Goal: Navigation & Orientation: Find specific page/section

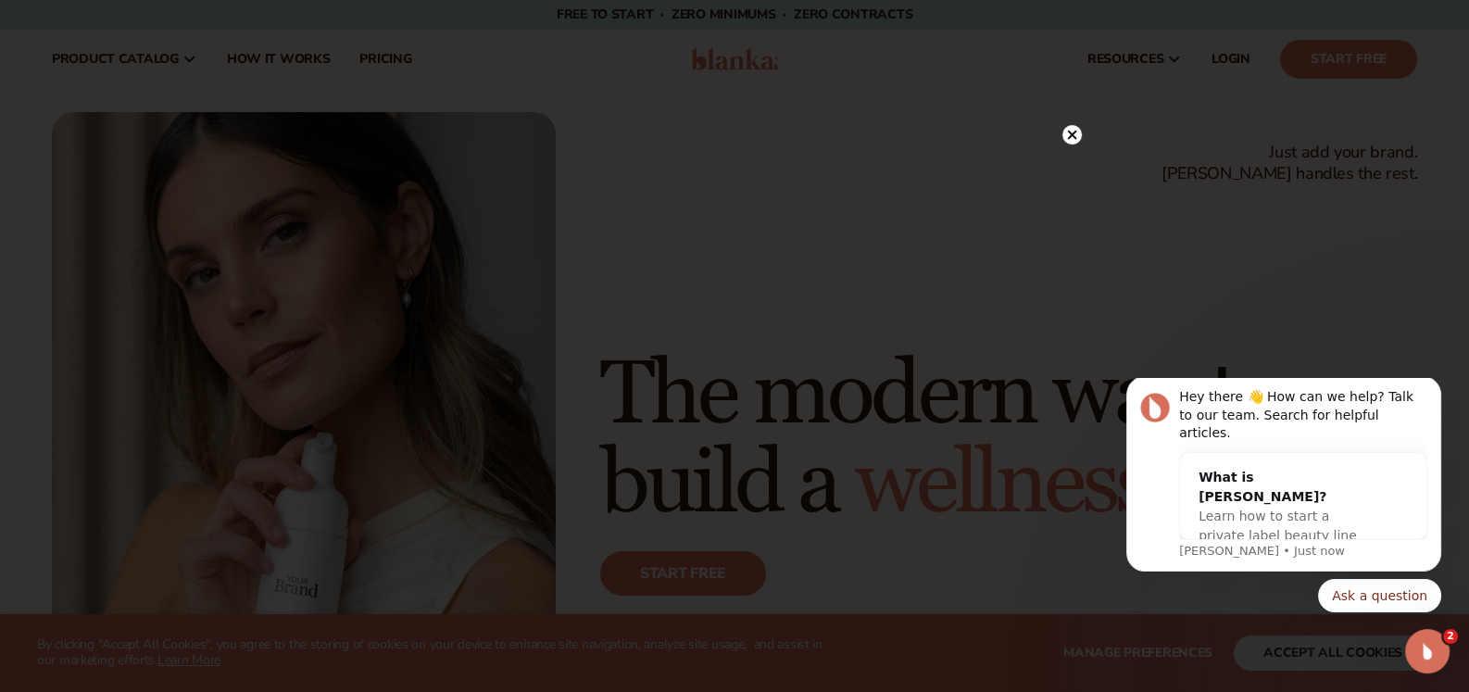
click at [1076, 129] on circle at bounding box center [1071, 134] width 19 height 19
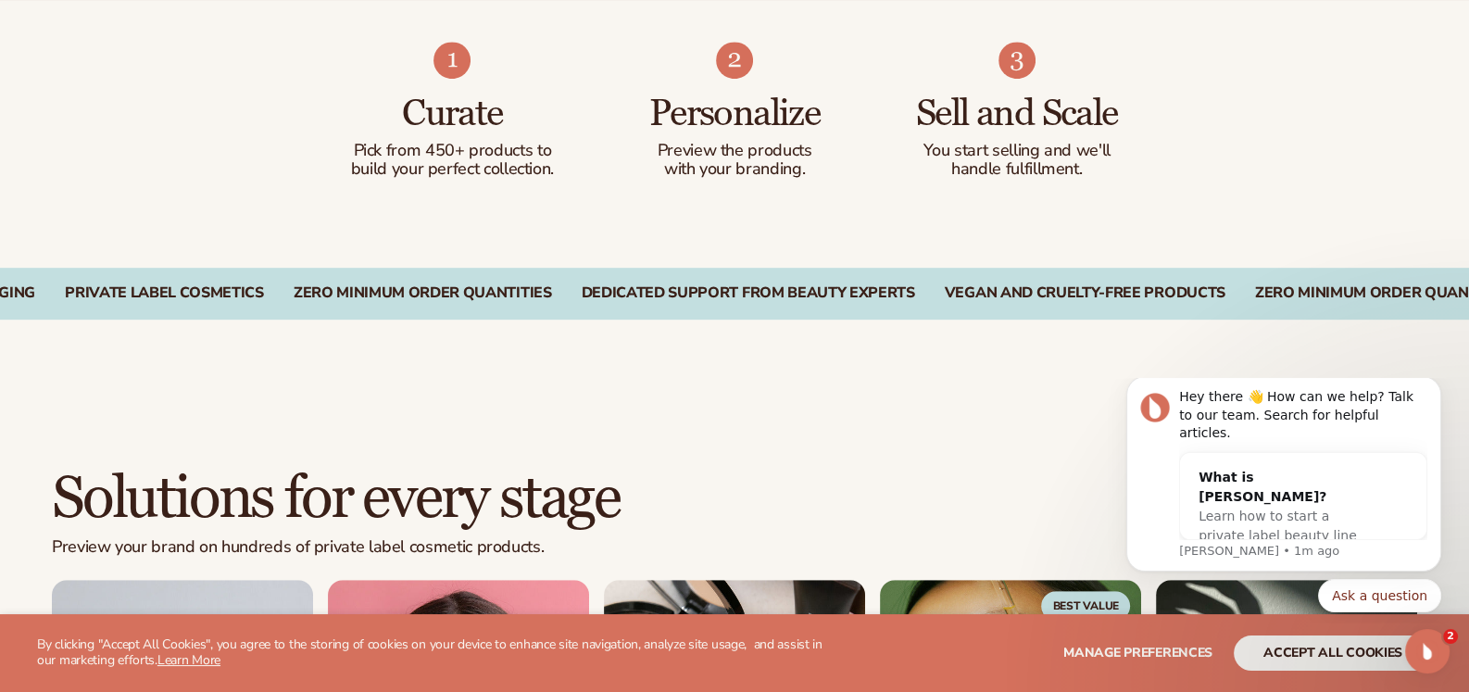
scroll to position [1297, 0]
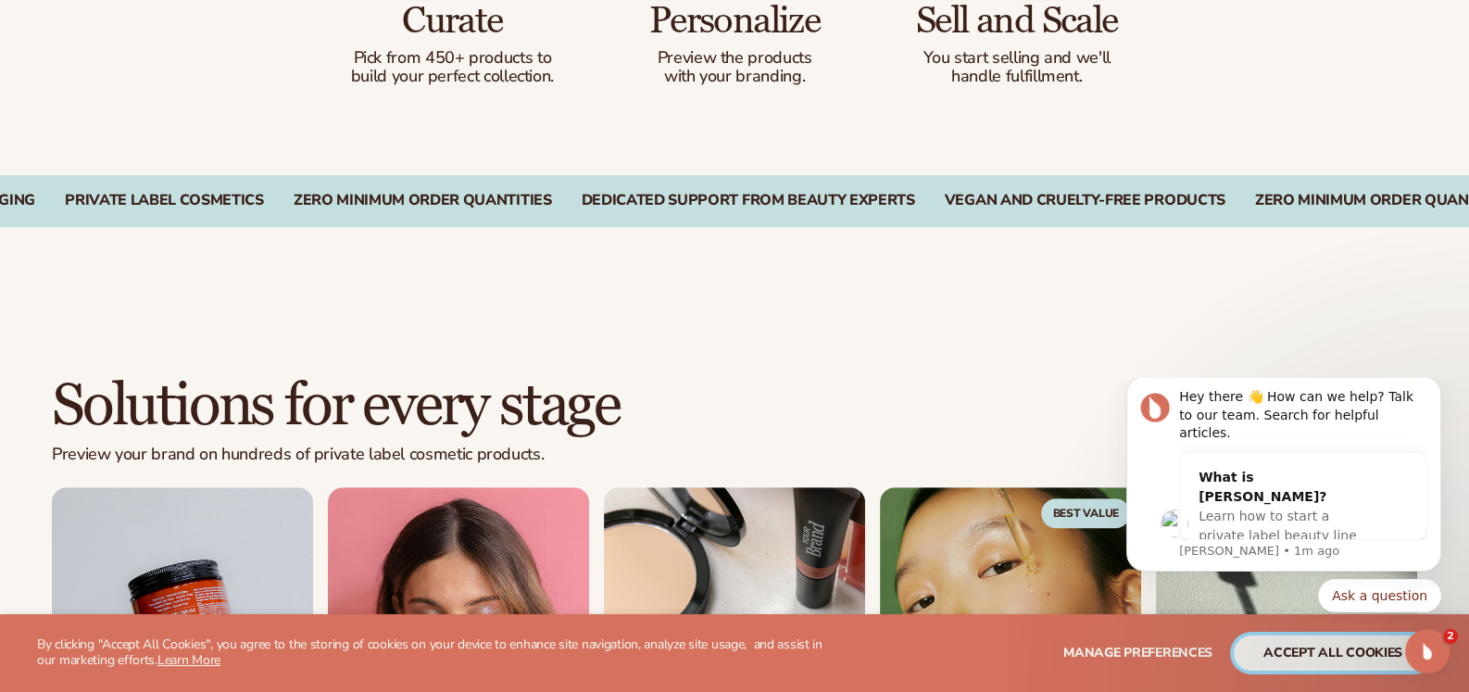
click at [1310, 644] on button "accept all cookies" at bounding box center [1333, 652] width 198 height 35
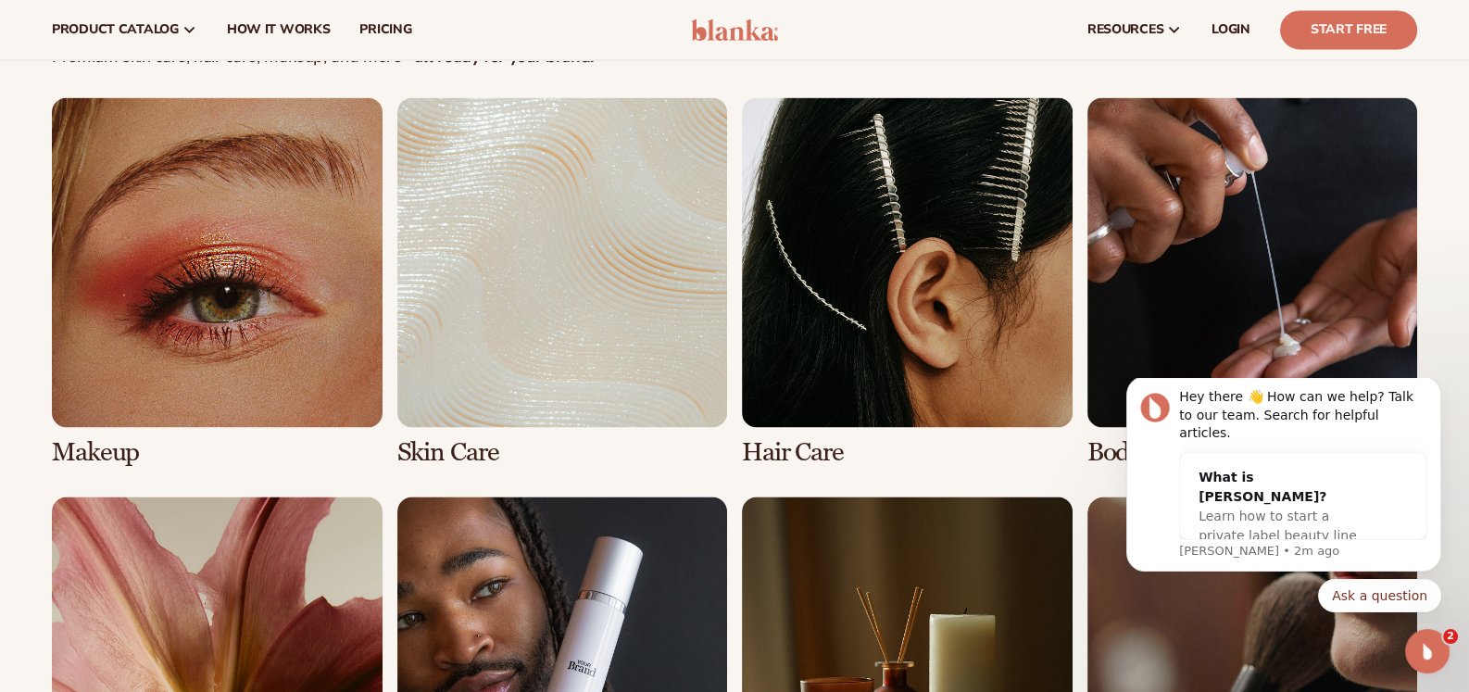
scroll to position [2926, 0]
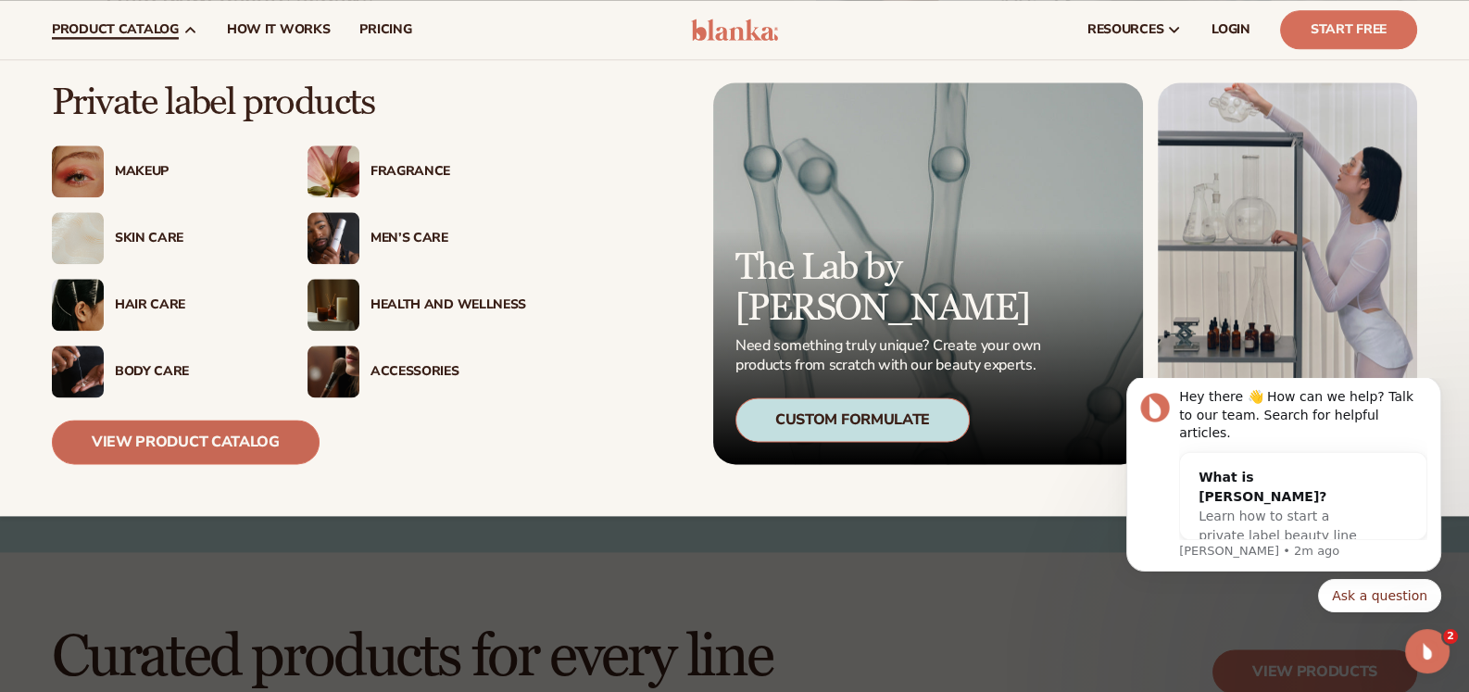
click at [199, 444] on link "View Product Catalog" at bounding box center [186, 442] width 268 height 44
